Goal: Information Seeking & Learning: Learn about a topic

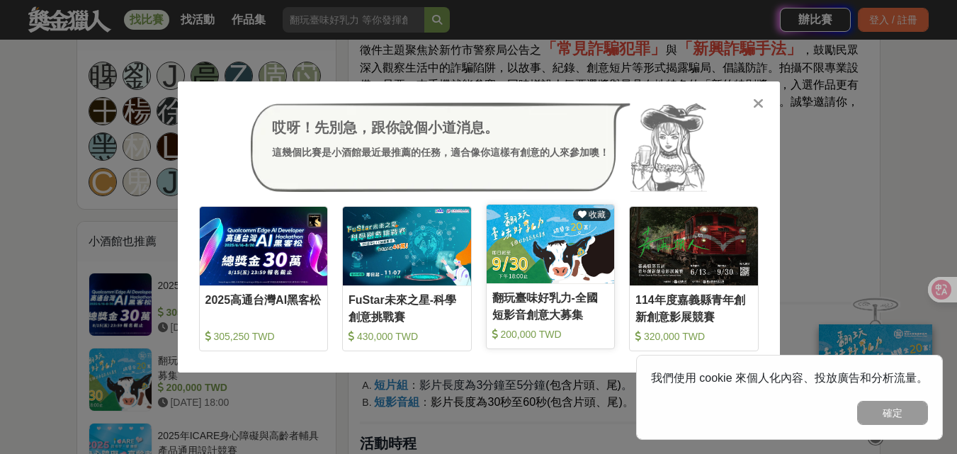
scroll to position [992, 0]
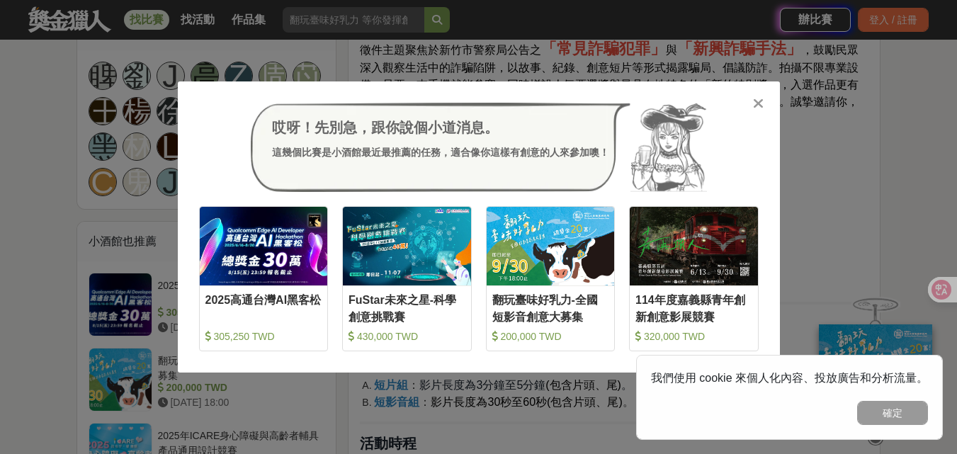
click at [760, 108] on icon at bounding box center [758, 103] width 11 height 14
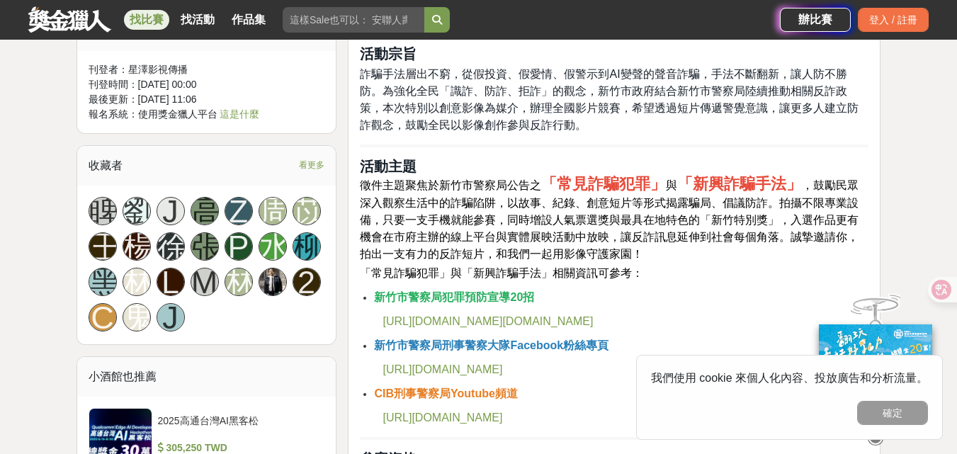
scroll to position [850, 0]
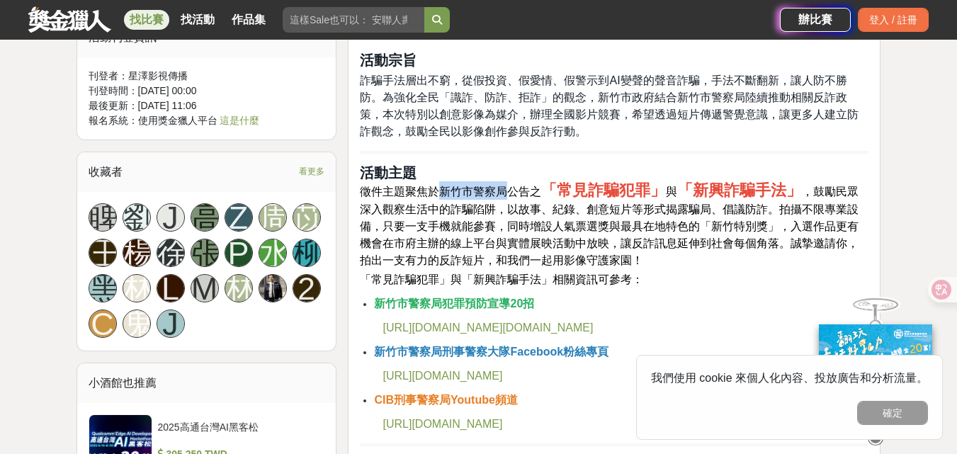
drag, startPoint x: 436, startPoint y: 188, endPoint x: 507, endPoint y: 196, distance: 72.1
click at [507, 196] on span "徵件主題聚焦於新竹市警察局公告之" at bounding box center [450, 192] width 181 height 12
drag, startPoint x: 694, startPoint y: 189, endPoint x: 785, endPoint y: 189, distance: 91.4
click at [785, 189] on strong "「新興詐騙手法」" at bounding box center [739, 190] width 125 height 18
copy strong "新興詐騙手法"
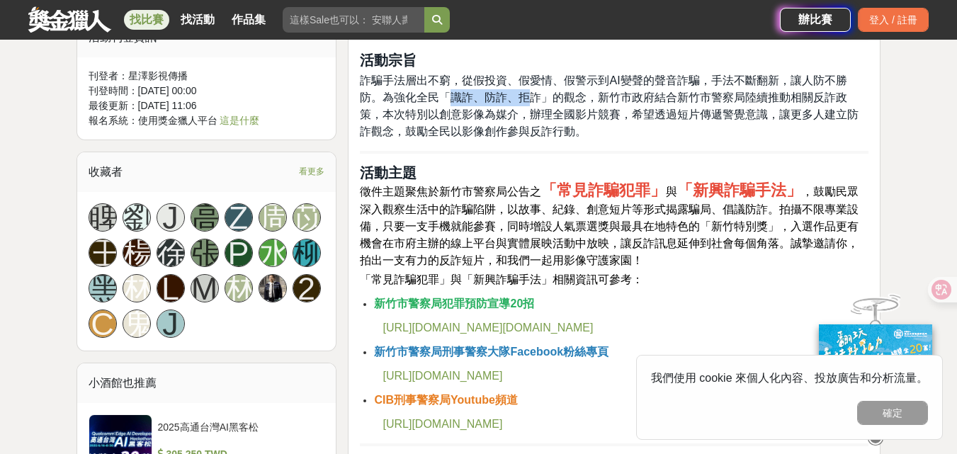
drag, startPoint x: 451, startPoint y: 102, endPoint x: 551, endPoint y: 115, distance: 100.7
click at [529, 103] on span "詐騙手法層出不窮，從假投資、假愛情、假警示到AI變聲的聲音詐騙，手法不斷翻新，讓人防不勝防。為強化全民「識詐、防詐、拒詐」的觀念，新竹市政府結合新竹市警察局陸…" at bounding box center [609, 105] width 499 height 63
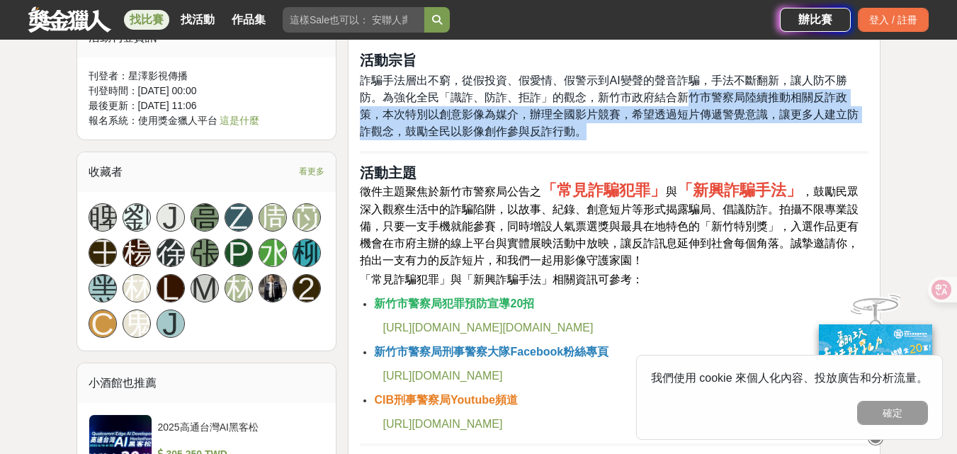
drag, startPoint x: 687, startPoint y: 104, endPoint x: 708, endPoint y: 125, distance: 30.1
click at [707, 125] on p "詐騙手法層出不窮，從假投資、假愛情、假警示到AI變聲的聲音詐騙，手法不斷翻新，讓人防不勝防。為強化全民「識詐、防詐、拒詐」的觀念，新竹市政府結合新竹市警察局陸…" at bounding box center [614, 106] width 509 height 68
click at [466, 129] on span "詐騙手法層出不窮，從假投資、假愛情、假警示到AI變聲的聲音詐騙，手法不斷翻新，讓人防不勝防。為強化全民「識詐、防詐、拒詐」的觀念，新竹市政府結合新竹市警察局陸…" at bounding box center [609, 105] width 499 height 63
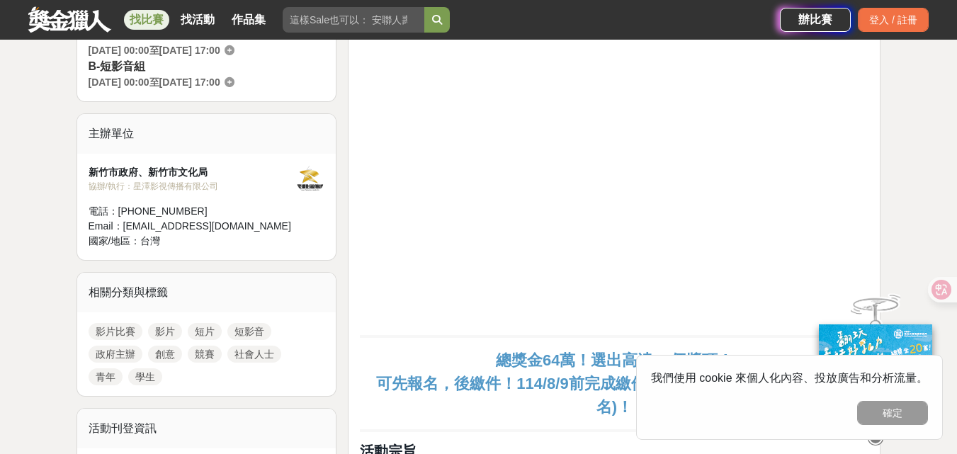
scroll to position [425, 0]
